Goal: Transaction & Acquisition: Book appointment/travel/reservation

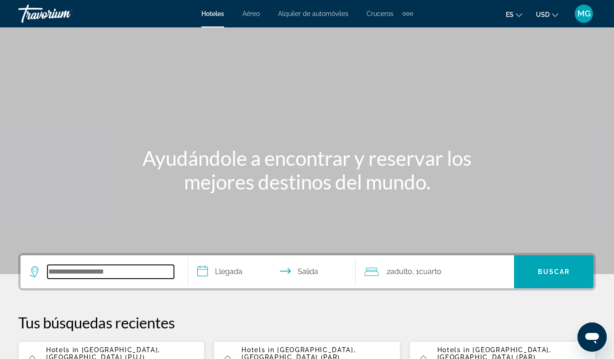
click at [51, 272] on input "Search widget" at bounding box center [110, 272] width 126 height 14
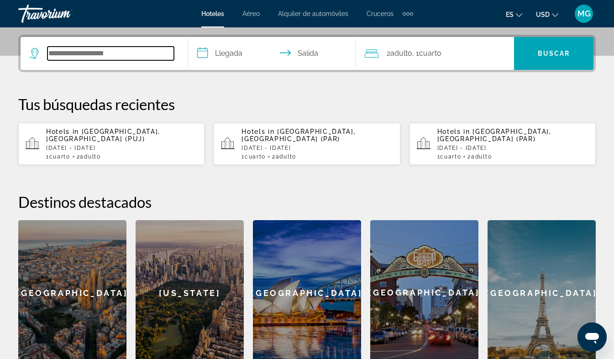
scroll to position [223, 0]
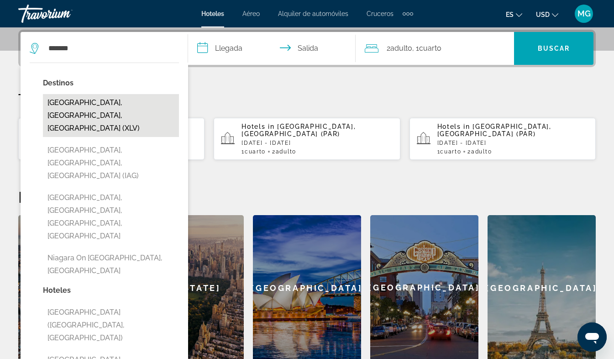
click at [84, 102] on button "[GEOGRAPHIC_DATA], [GEOGRAPHIC_DATA], [GEOGRAPHIC_DATA] (XLV)" at bounding box center [111, 115] width 136 height 43
type input "**********"
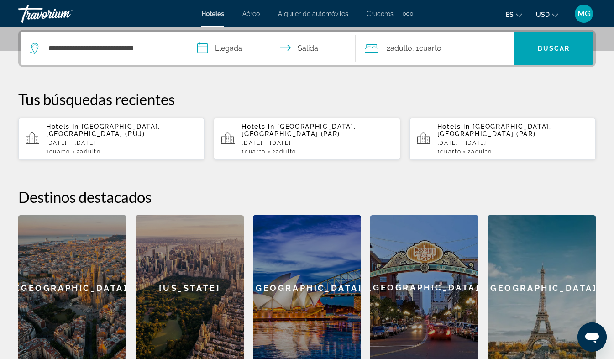
click at [225, 47] on input "**********" at bounding box center [273, 50] width 171 height 36
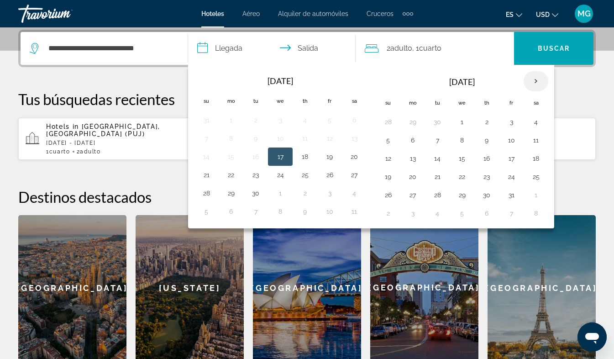
click at [533, 80] on th "Next month" at bounding box center [535, 81] width 25 height 20
click at [486, 195] on button "27" at bounding box center [486, 194] width 15 height 13
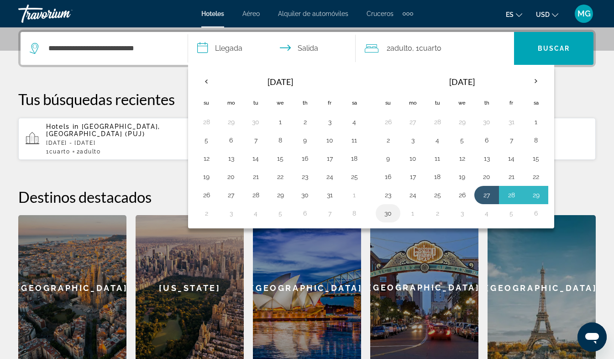
click at [388, 214] on button "30" at bounding box center [388, 213] width 15 height 13
type input "**********"
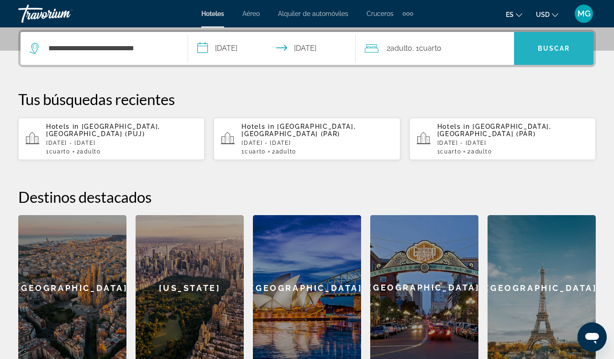
click at [545, 52] on span "Search widget" at bounding box center [553, 48] width 79 height 22
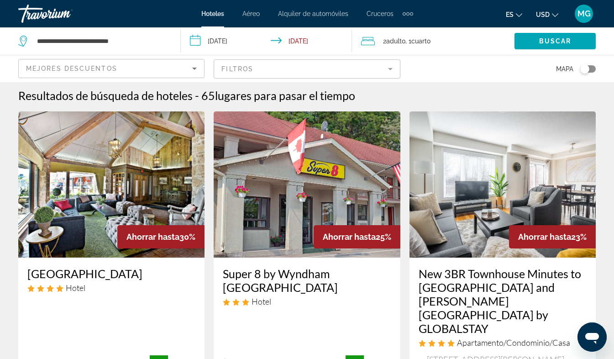
scroll to position [3, 0]
click at [502, 205] on img "Main content" at bounding box center [502, 184] width 186 height 146
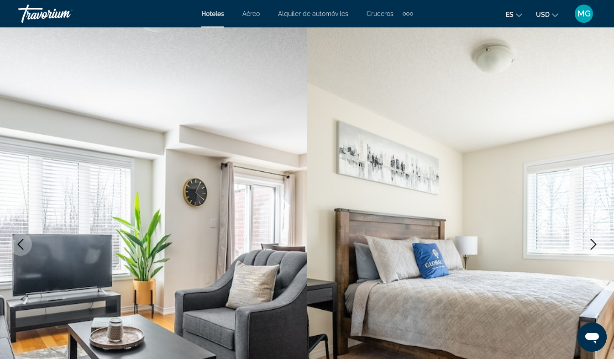
click at [596, 245] on icon "Next image" at bounding box center [593, 244] width 11 height 11
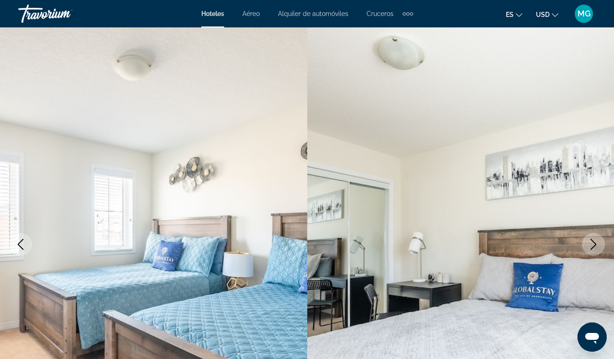
click at [591, 244] on icon "Next image" at bounding box center [593, 244] width 11 height 11
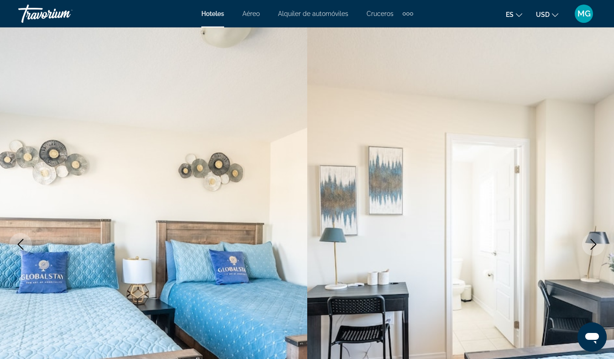
click at [591, 246] on icon "Next image" at bounding box center [593, 244] width 11 height 11
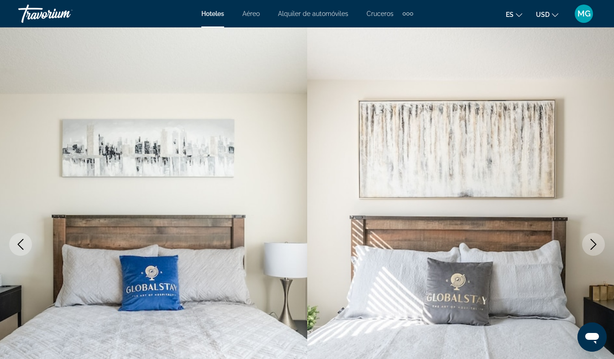
click at [593, 245] on icon "Next image" at bounding box center [593, 244] width 11 height 11
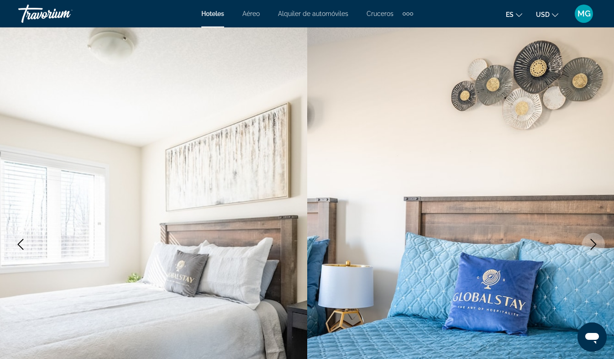
click at [591, 245] on icon "Next image" at bounding box center [593, 244] width 11 height 11
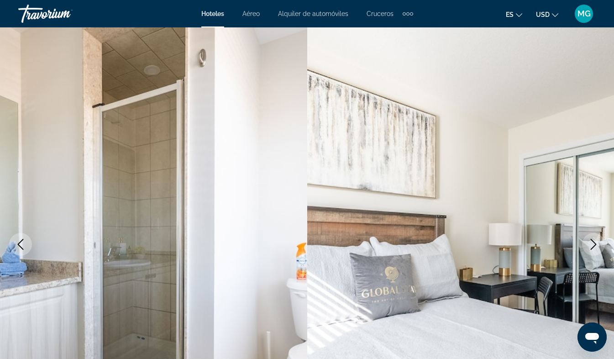
click at [592, 244] on icon "Next image" at bounding box center [593, 244] width 11 height 11
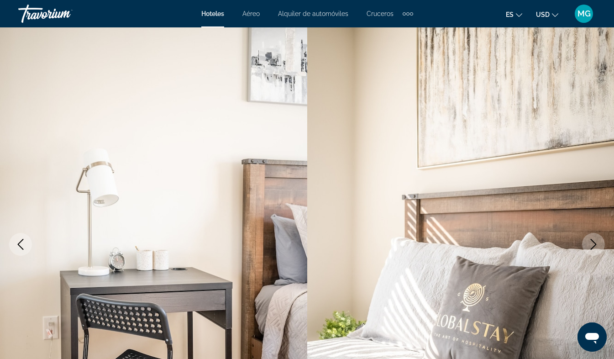
click at [591, 243] on icon "Next image" at bounding box center [593, 244] width 11 height 11
